Goal: Find specific page/section: Find specific page/section

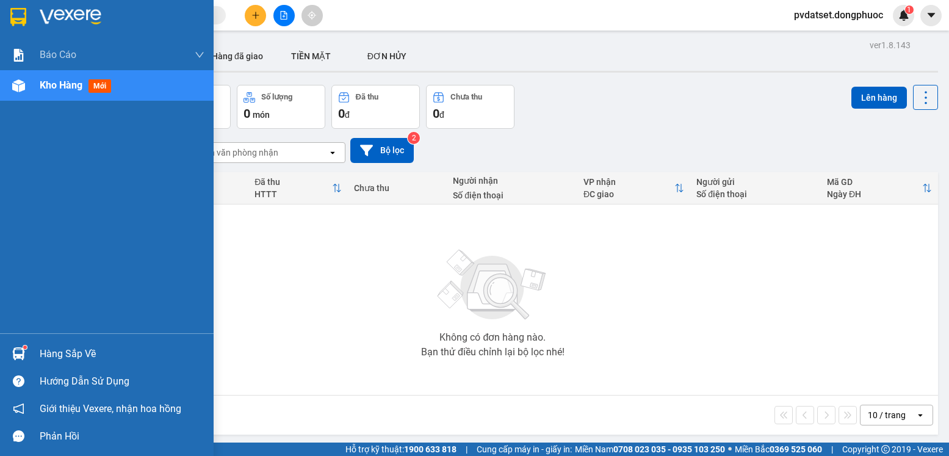
click at [23, 354] on img at bounding box center [18, 353] width 13 height 13
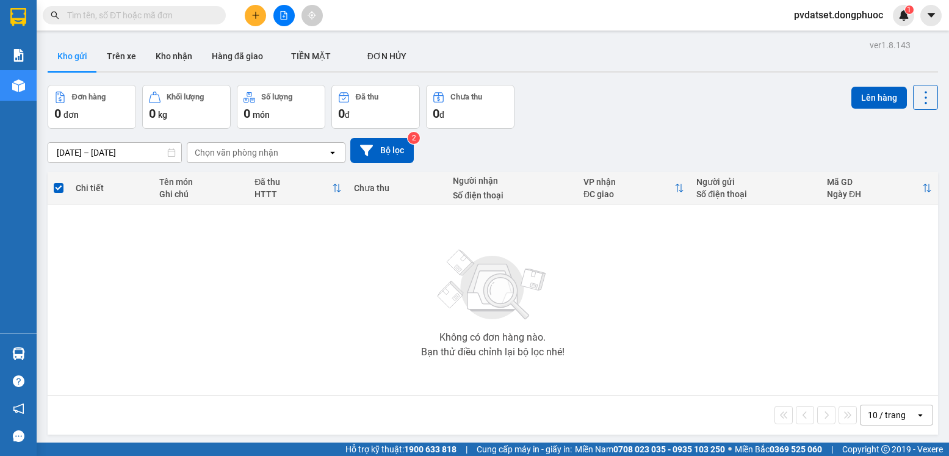
drag, startPoint x: 361, startPoint y: 259, endPoint x: 202, endPoint y: 178, distance: 178.3
click at [360, 259] on section "Kết quả tìm kiếm ( 2379 ) Bộ lọc Ngày tạo đơn gần nhất Mã ĐH Trạng thái Món hàn…" at bounding box center [474, 228] width 949 height 456
click at [128, 63] on button "Trên xe" at bounding box center [121, 56] width 49 height 29
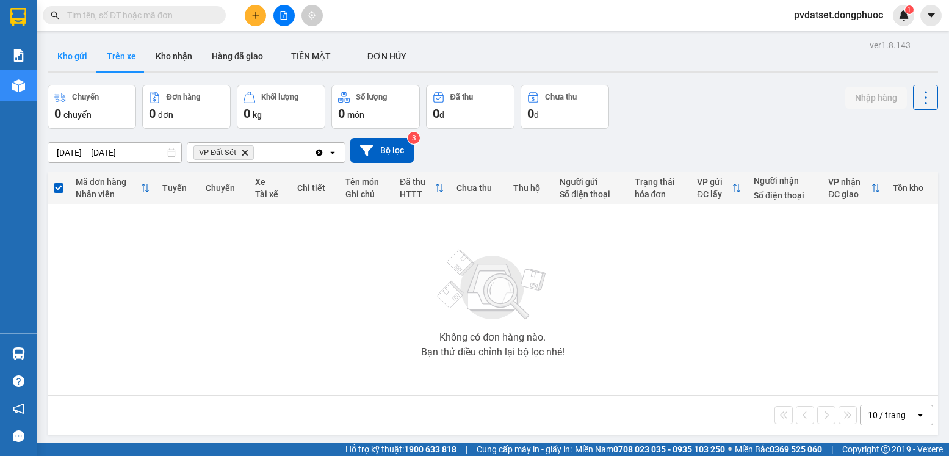
click at [70, 61] on button "Kho gửi" at bounding box center [72, 56] width 49 height 29
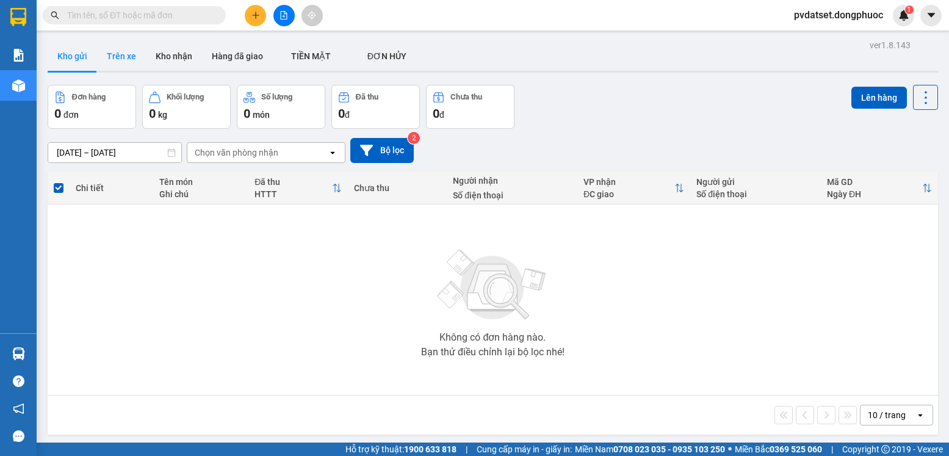
click at [120, 48] on button "Trên xe" at bounding box center [121, 56] width 49 height 29
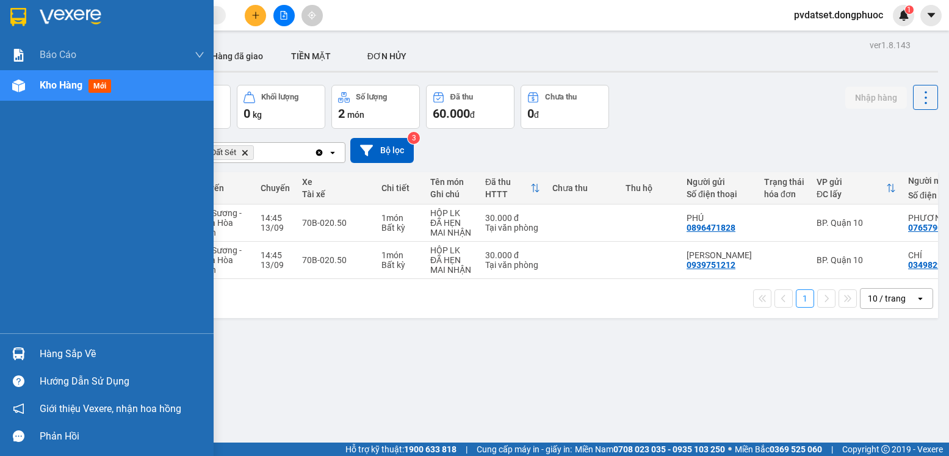
drag, startPoint x: 59, startPoint y: 348, endPoint x: 102, endPoint y: 357, distance: 43.6
click at [60, 348] on div "Hàng sắp về" at bounding box center [122, 354] width 165 height 18
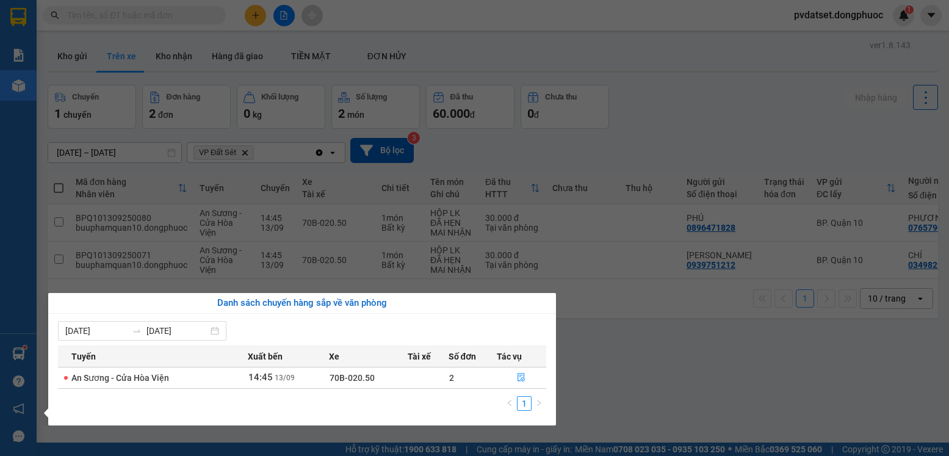
click at [642, 359] on section "Kết quả tìm kiếm ( 2379 ) Bộ lọc Ngày tạo đơn gần nhất Mã ĐH Trạng thái Món hàn…" at bounding box center [474, 228] width 949 height 456
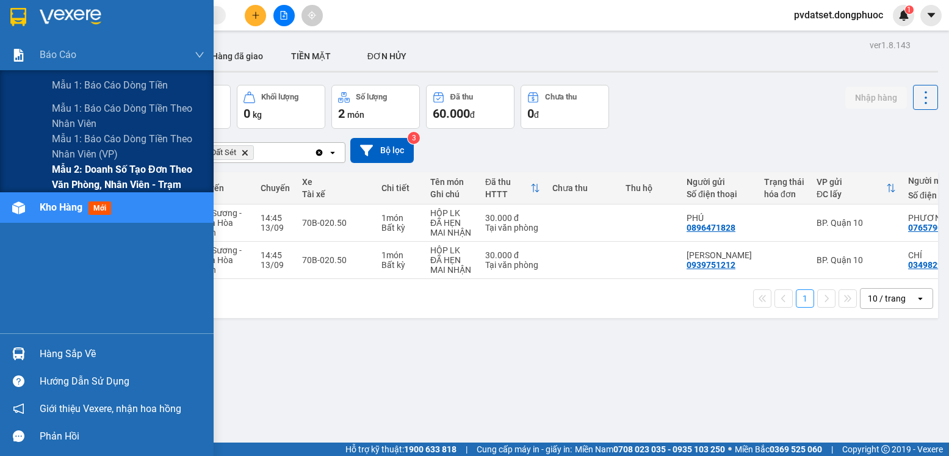
click at [134, 169] on span "Mẫu 2: Doanh số tạo đơn theo Văn phòng, nhân viên - Trạm" at bounding box center [128, 177] width 153 height 31
